Goal: Task Accomplishment & Management: Manage account settings

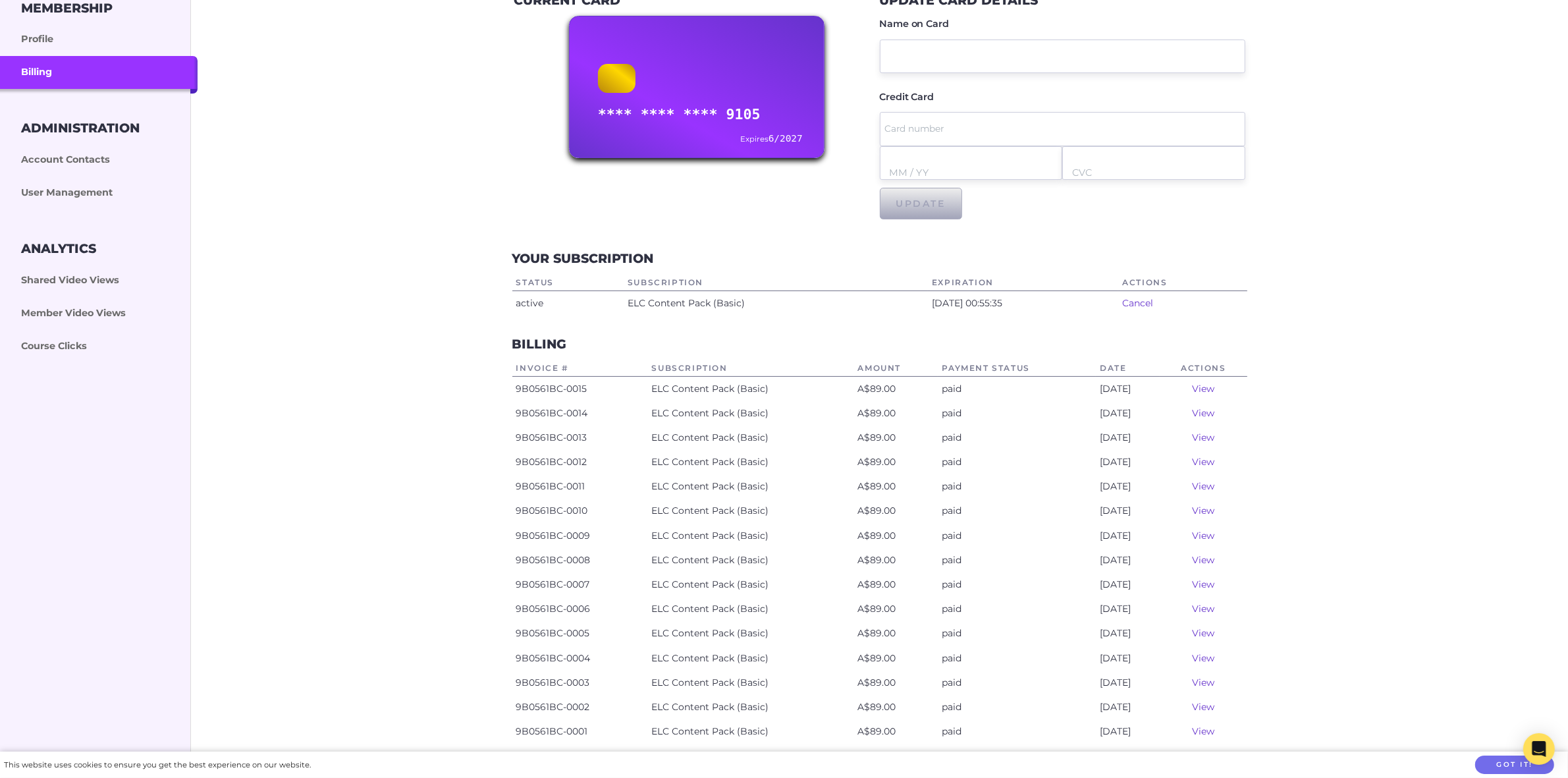
scroll to position [247, 0]
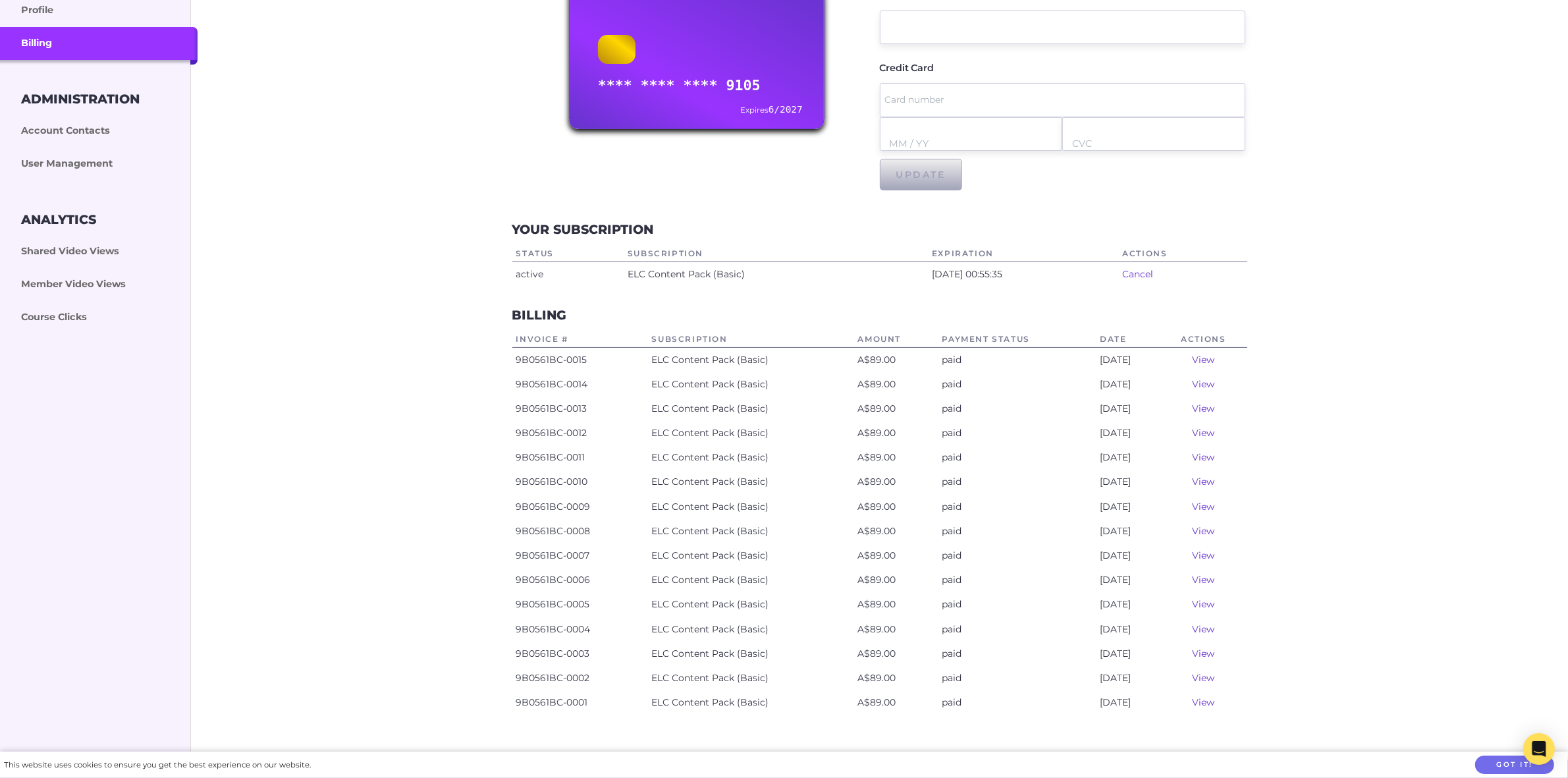
click at [1212, 357] on link "View" at bounding box center [1203, 359] width 22 height 12
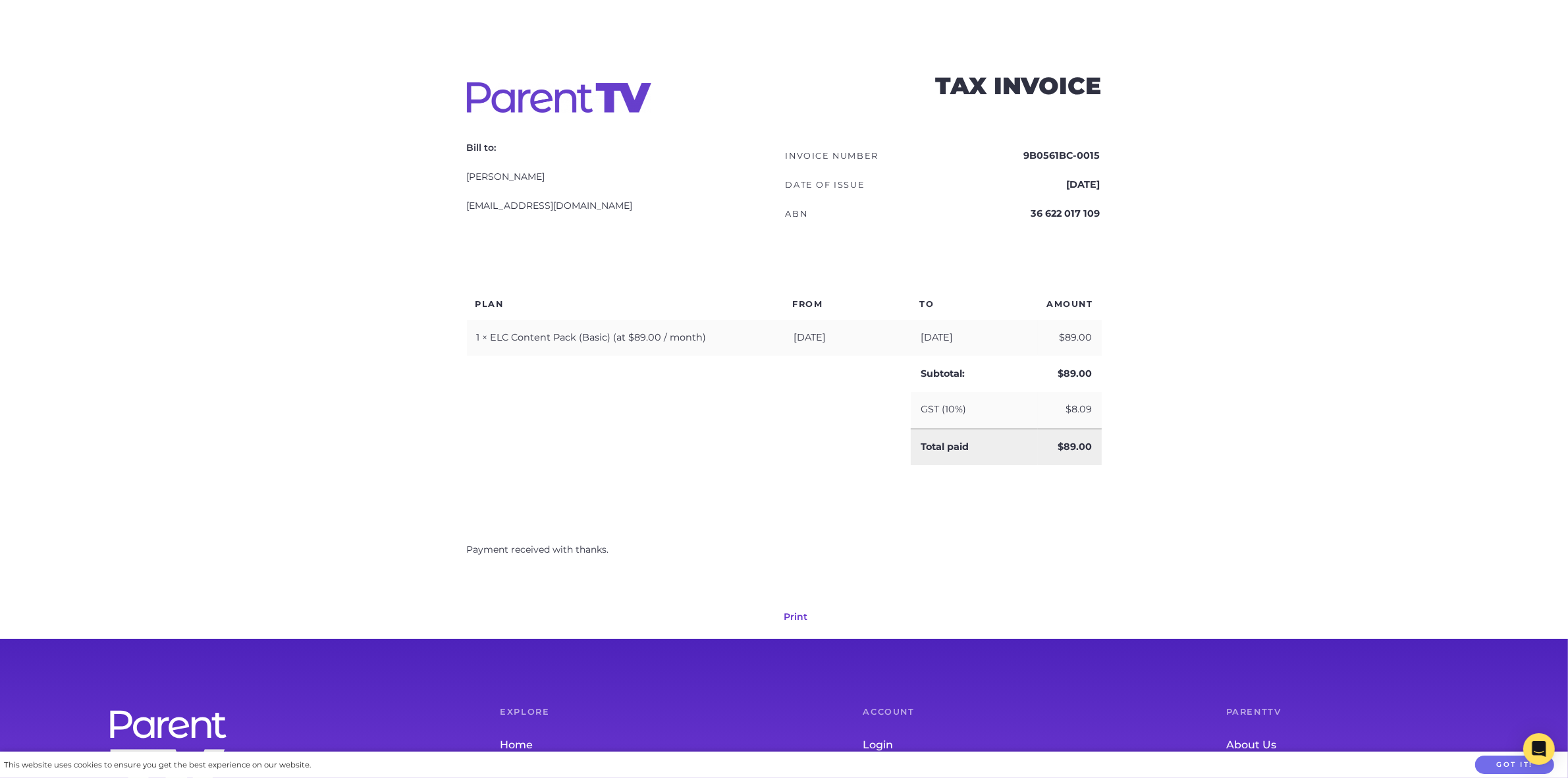
scroll to position [247, 0]
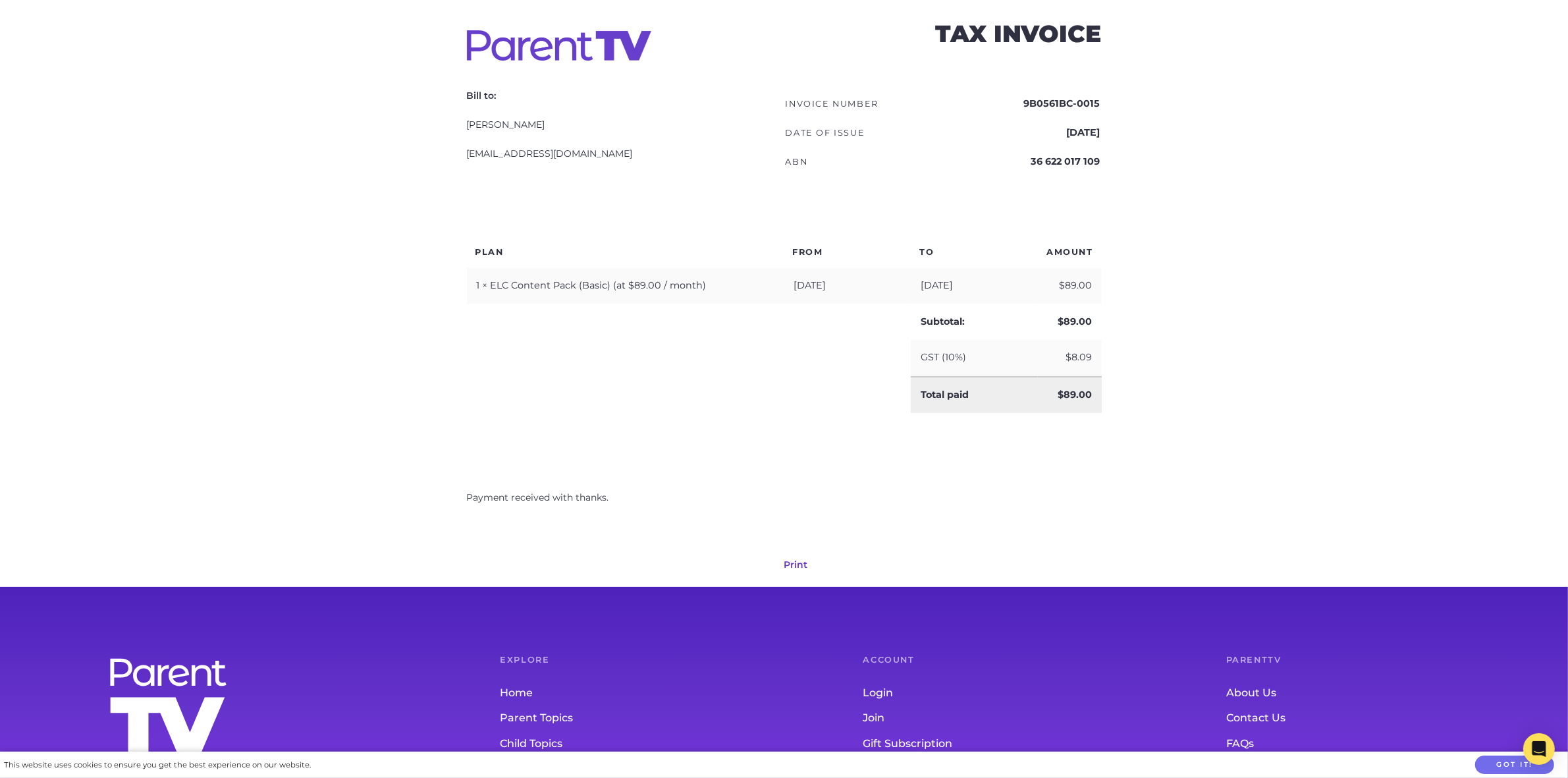
click at [797, 560] on link "Print" at bounding box center [796, 564] width 24 height 12
